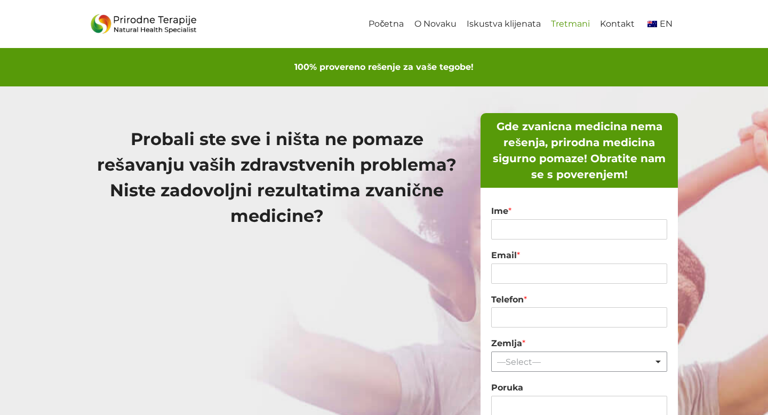
click at [566, 19] on link "Tretmani" at bounding box center [570, 24] width 49 height 24
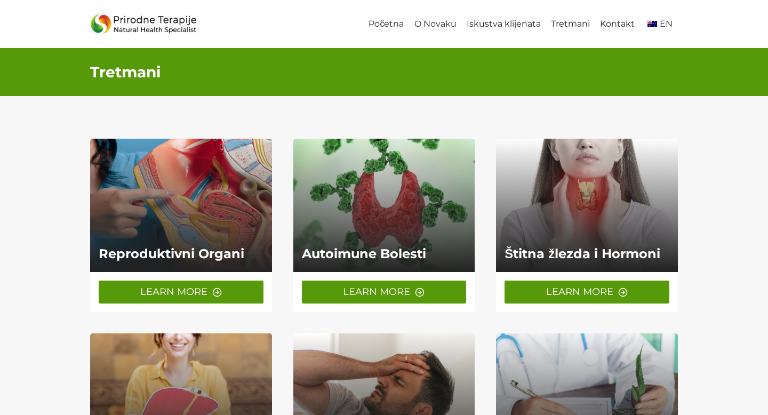
click at [208, 285] on link "LEARN MORE" at bounding box center [181, 292] width 165 height 23
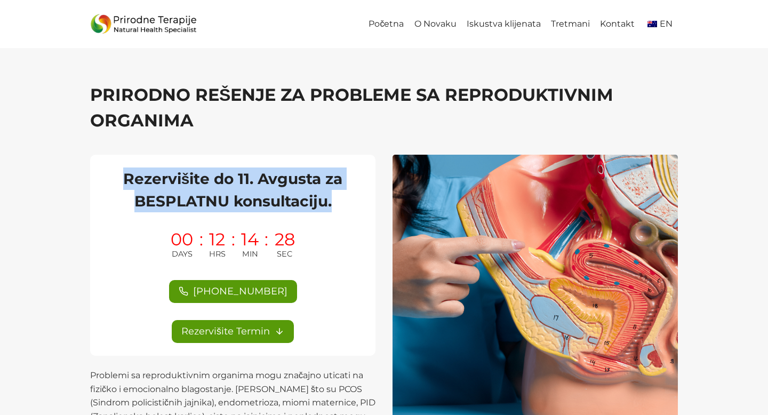
drag, startPoint x: 124, startPoint y: 177, endPoint x: 358, endPoint y: 196, distance: 235.5
click at [358, 196] on h2 "Rezervišite do 11. Avgusta za BESPLATNU konsultaciju." at bounding box center [233, 189] width 260 height 45
copy h2 "Rezervišite do 11. Avgusta za BESPLATNU konsultaciju."
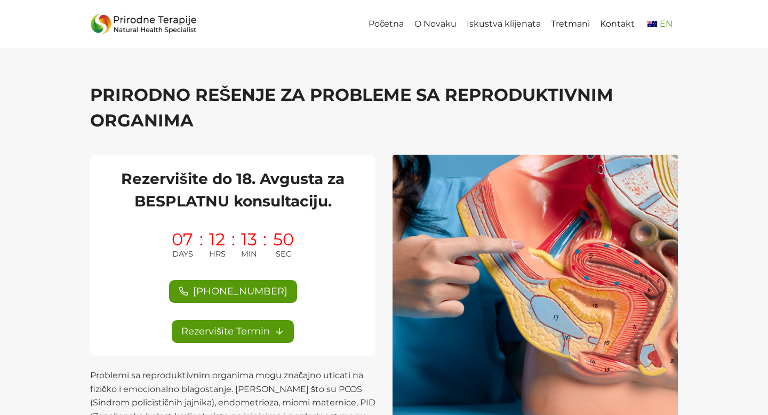
click at [654, 29] on link "EN" at bounding box center [659, 24] width 38 height 24
